Goal: Task Accomplishment & Management: Manage account settings

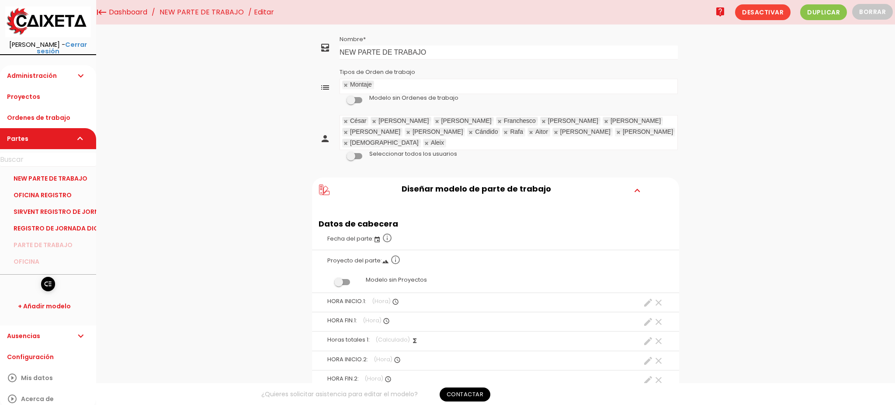
click at [526, 135] on ul "[PERSON_NAME] [PERSON_NAME] [PERSON_NAME] [PERSON_NAME] [PERSON_NAME]" at bounding box center [508, 132] width 337 height 34
click at [488, 32] on link "Guardar" at bounding box center [473, 30] width 52 height 16
click at [29, 110] on link "Ordenes de trabajo" at bounding box center [48, 117] width 96 height 21
